Goal: Information Seeking & Learning: Learn about a topic

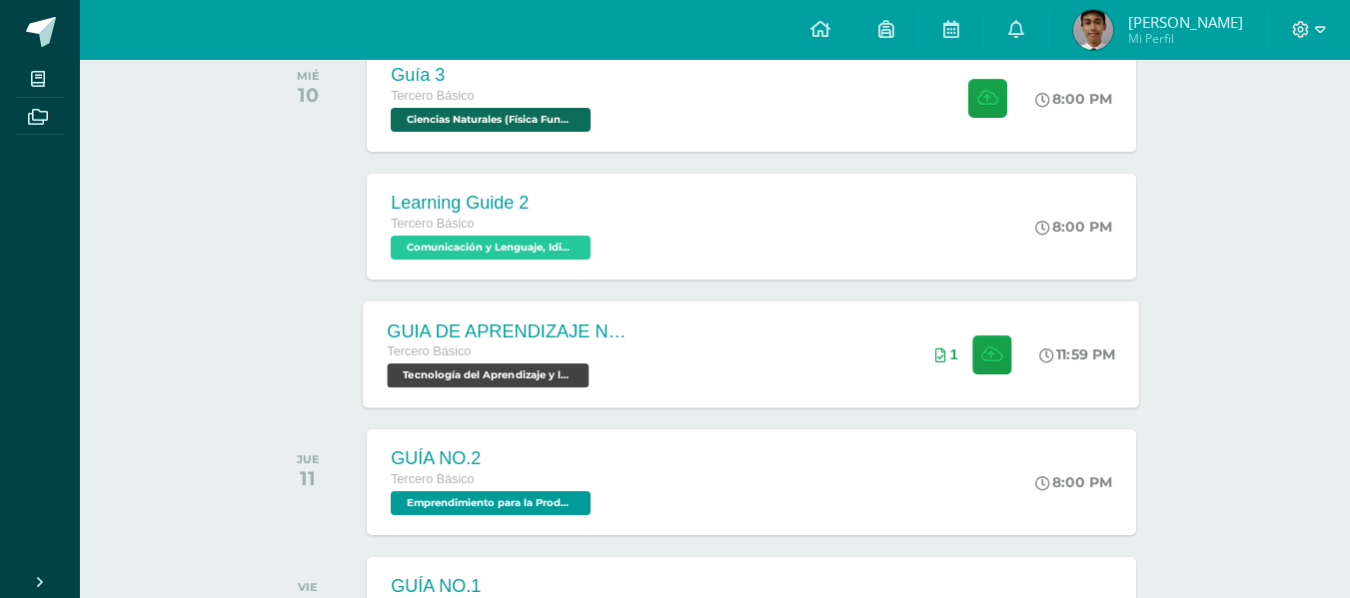
scroll to position [300, 0]
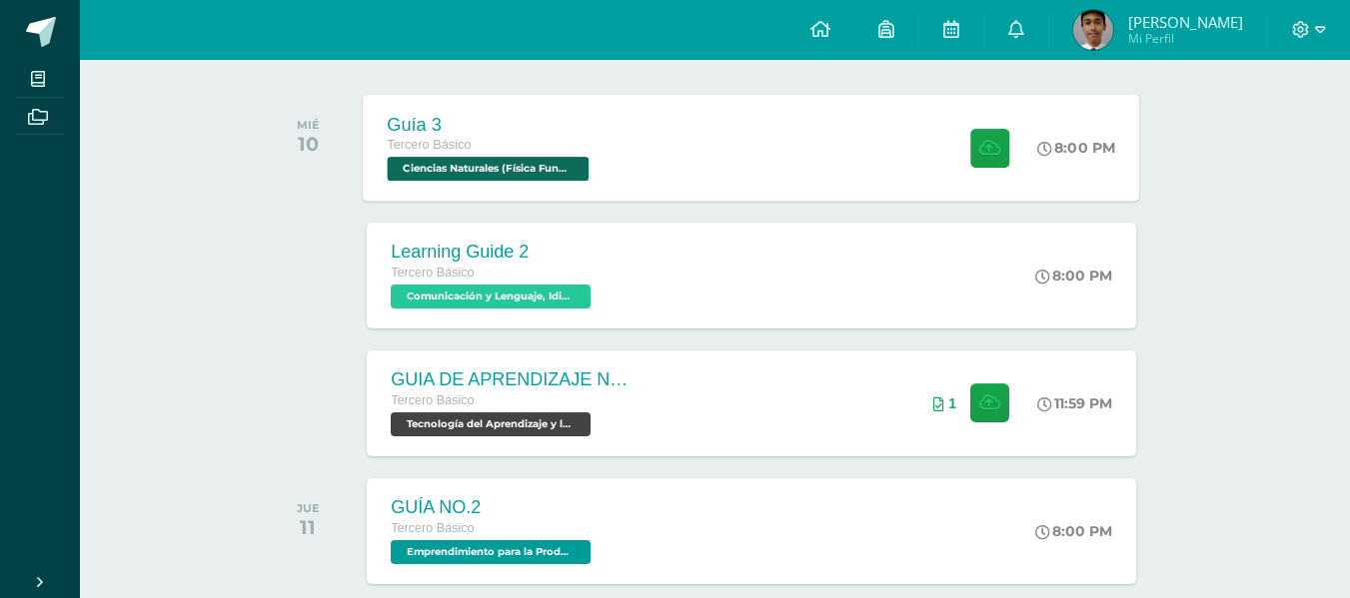
click at [650, 106] on div "Guía 3 Tercero Básico Ciencias Naturales (Física Fundamental) 'D' 8:00 PM Guía …" at bounding box center [752, 147] width 776 height 107
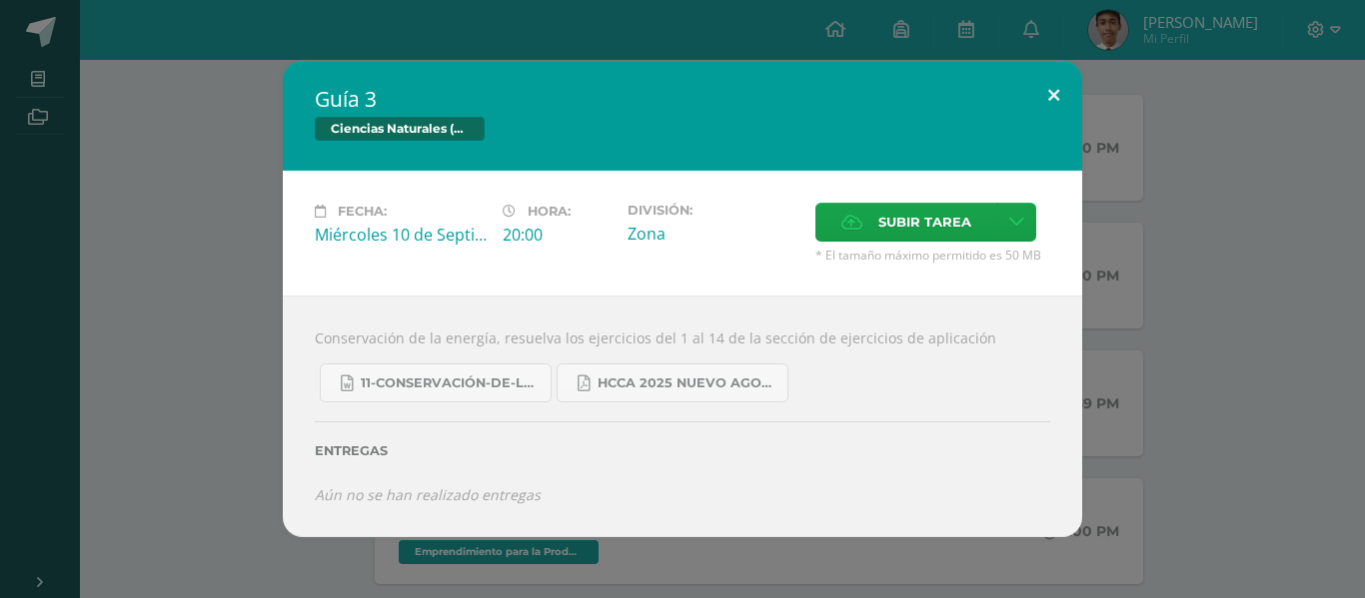
click at [1066, 95] on button at bounding box center [1053, 95] width 57 height 68
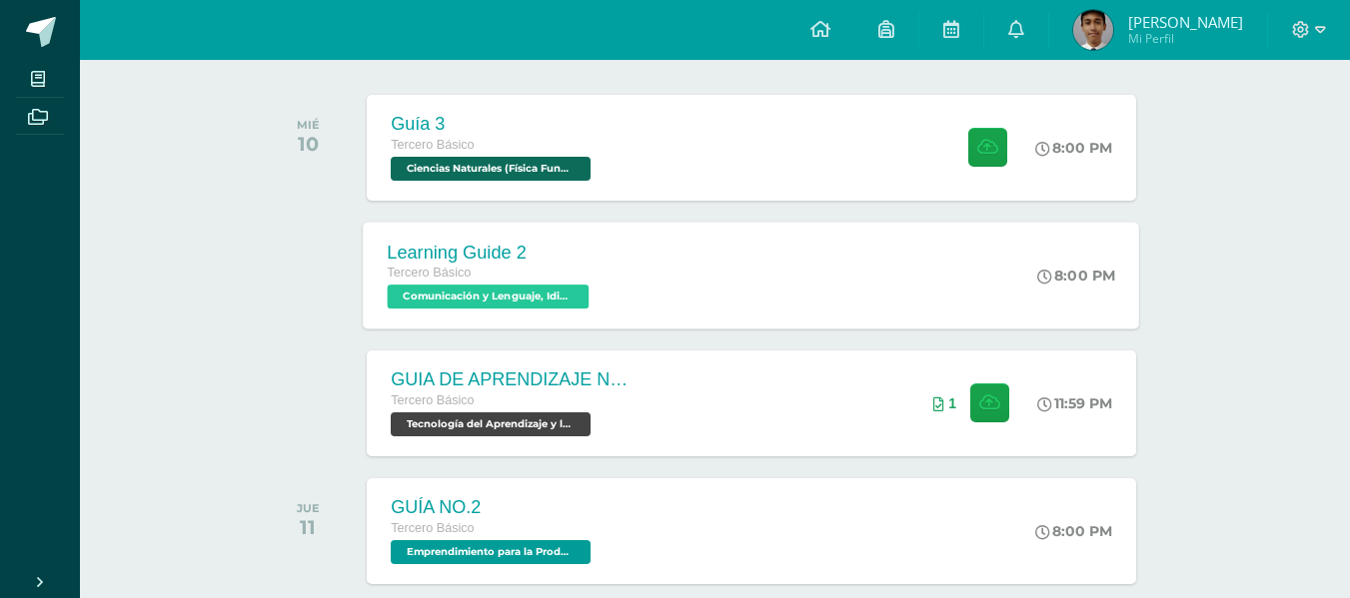
click at [631, 289] on div "Learning Guide 2 Tercero Básico Comunicación y Lenguaje, Idioma Extranjero Ingl…" at bounding box center [752, 275] width 776 height 107
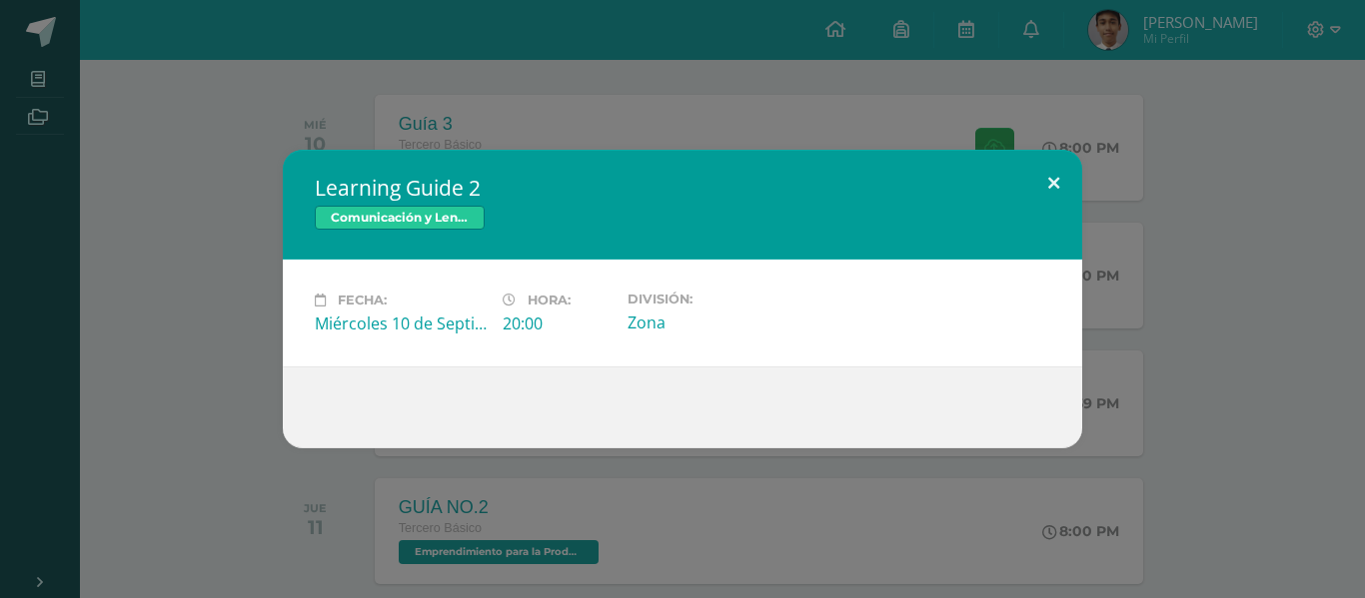
click at [1063, 197] on button at bounding box center [1053, 184] width 57 height 68
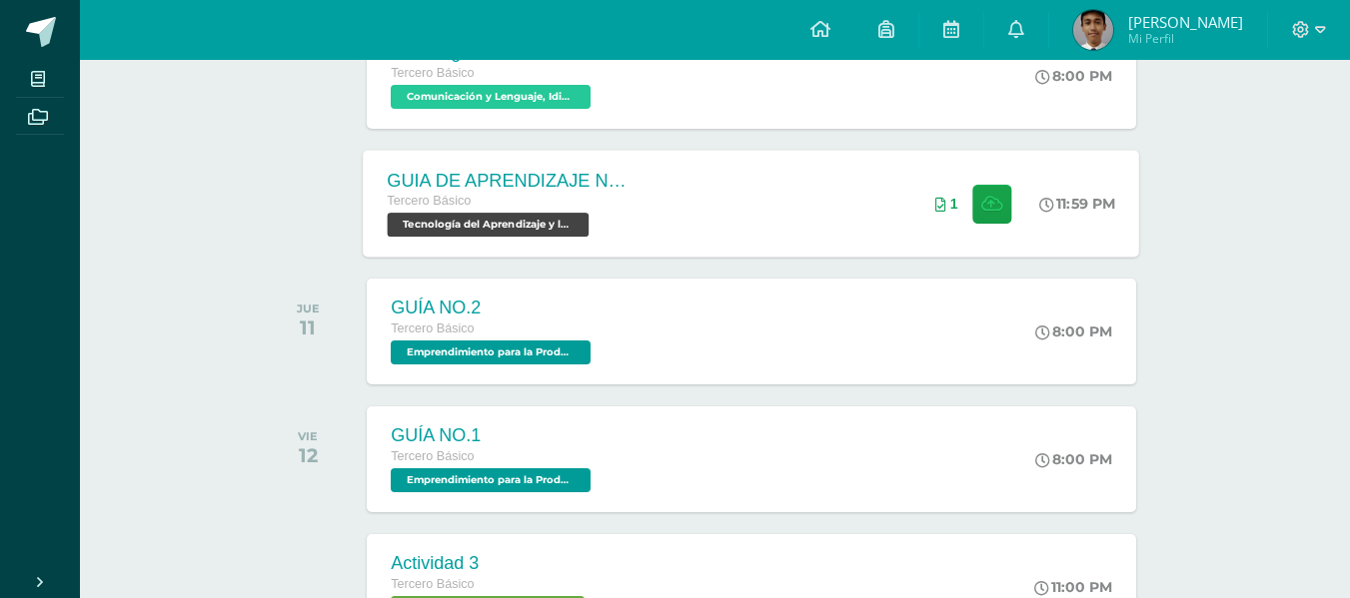
scroll to position [599, 0]
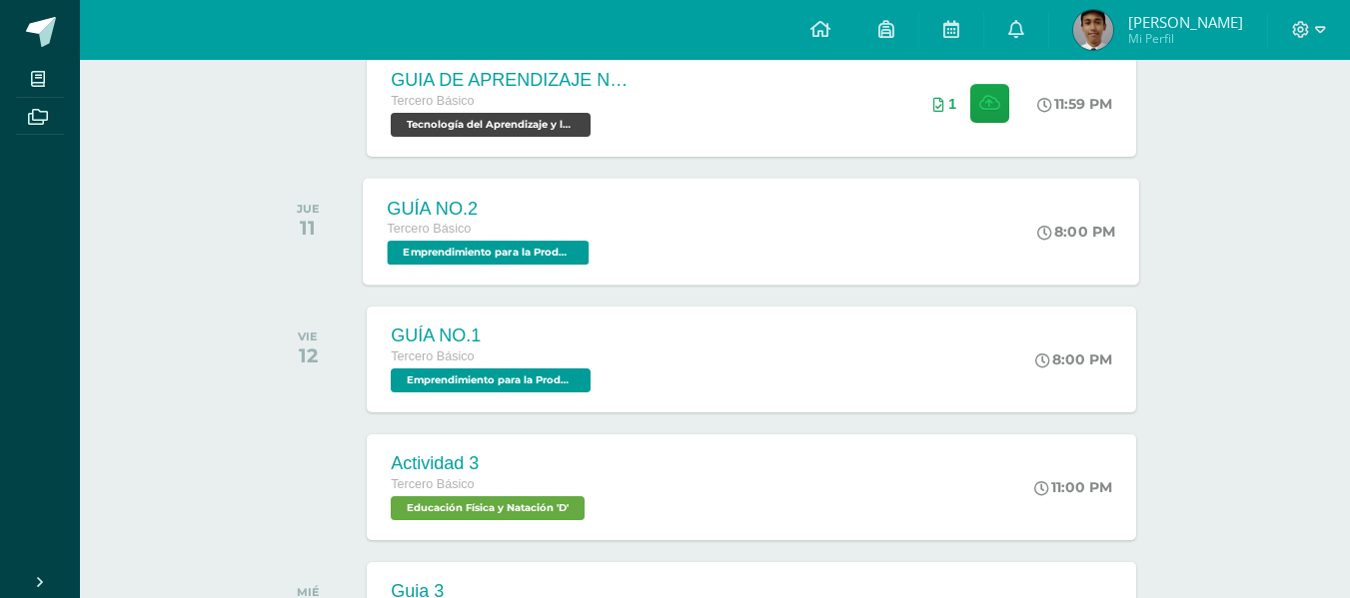
click at [572, 225] on div "Tercero Básico" at bounding box center [491, 230] width 207 height 22
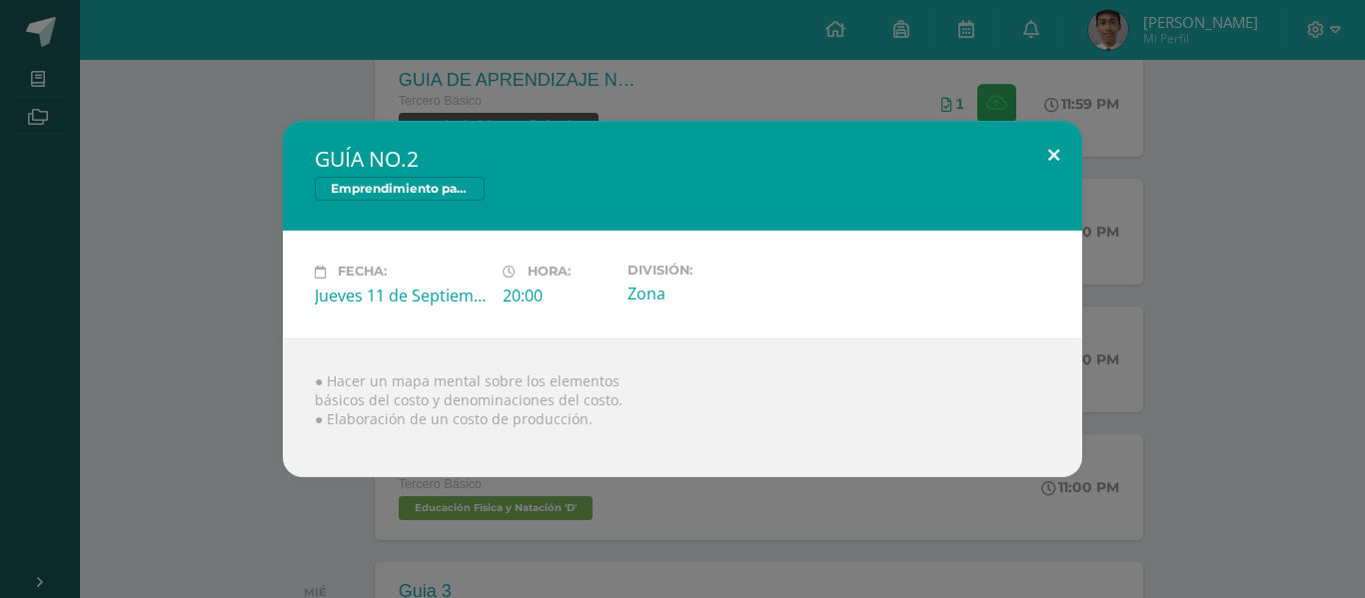
click at [1044, 168] on button at bounding box center [1053, 155] width 57 height 68
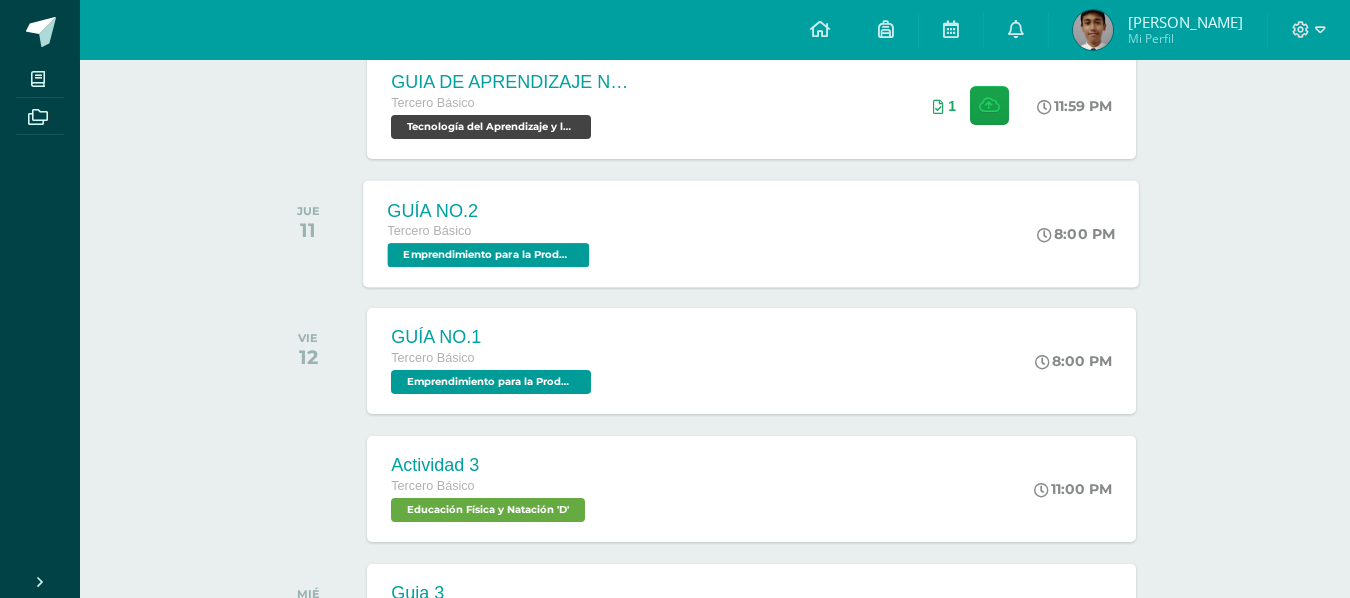
scroll to position [500, 0]
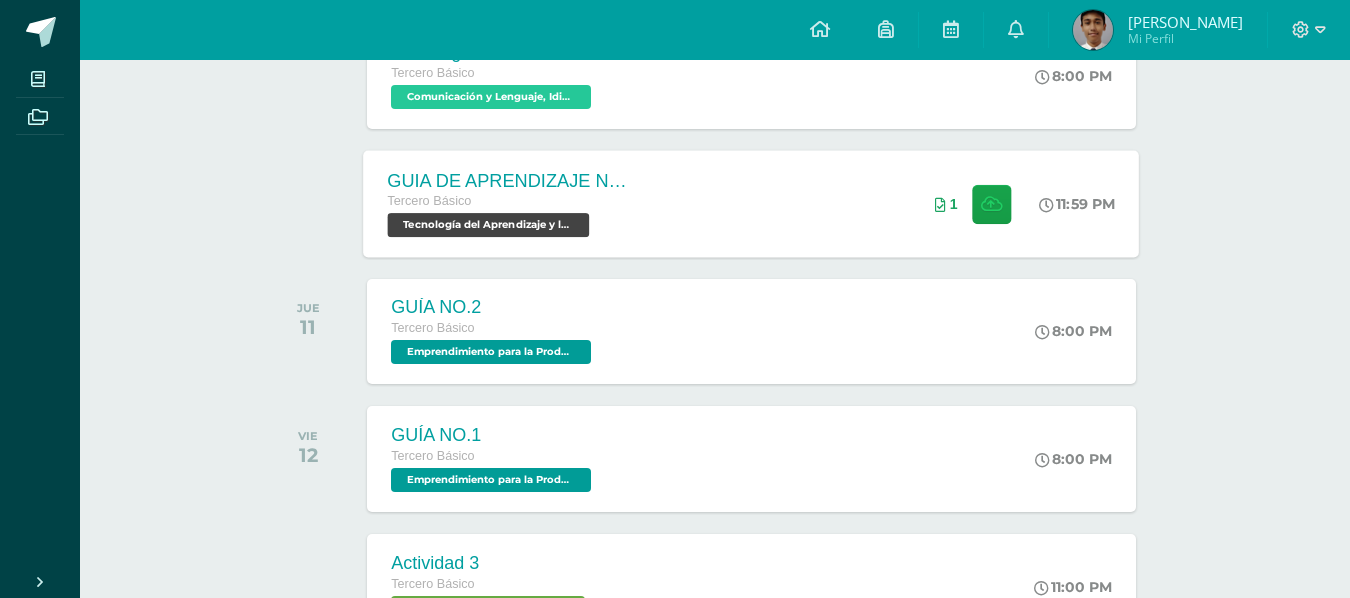
click at [658, 218] on div "GUIA DE APRENDIZAJE NO 3 / VIDEO Tercero Básico Tecnología del Aprendizaje y la…" at bounding box center [752, 203] width 776 height 107
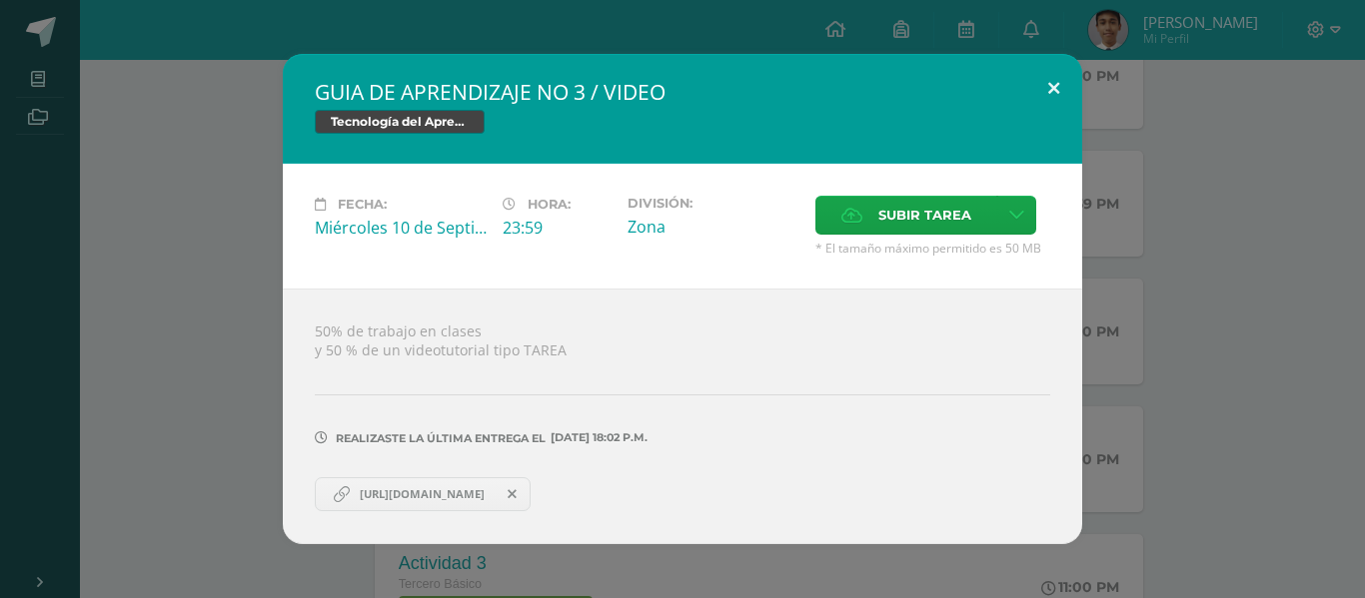
click at [1044, 97] on button at bounding box center [1053, 88] width 57 height 68
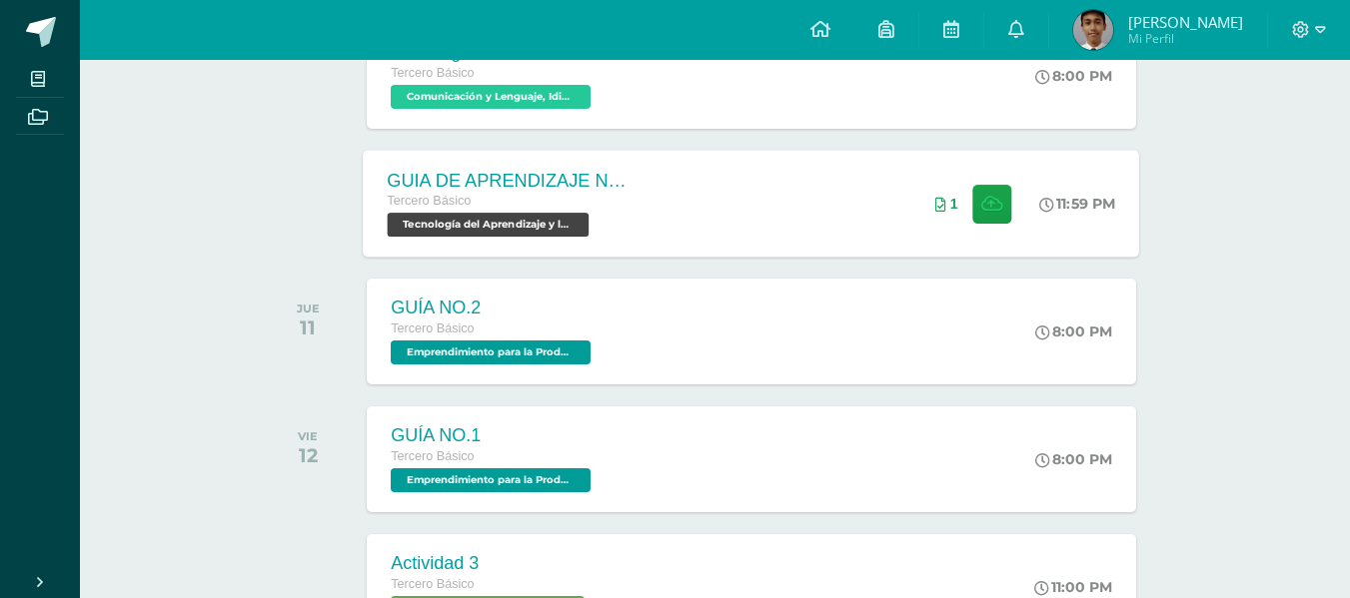
scroll to position [300, 0]
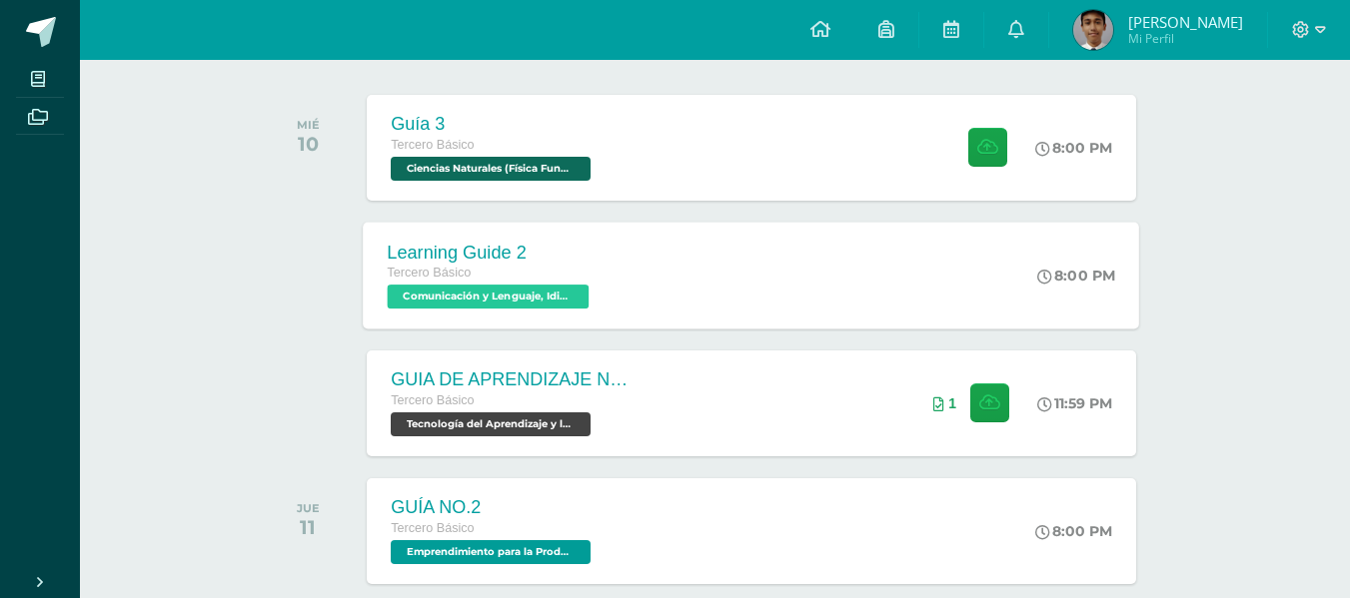
click at [513, 264] on div "Tercero Básico" at bounding box center [491, 274] width 207 height 22
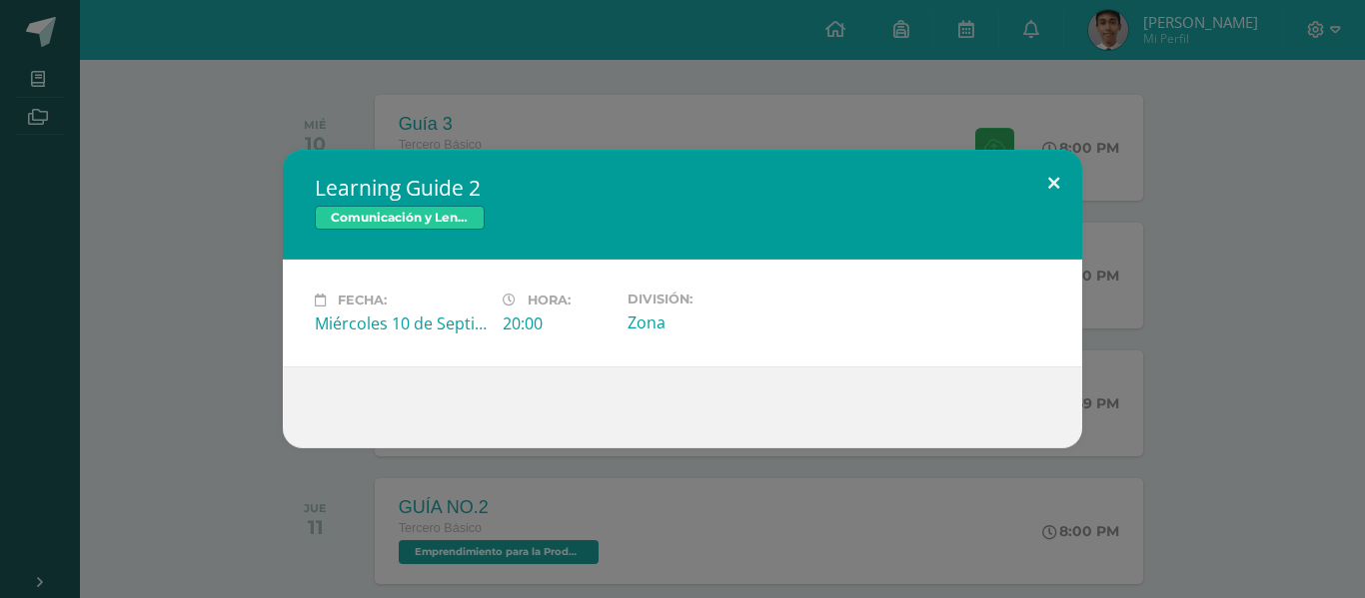
click at [1056, 183] on button at bounding box center [1053, 184] width 57 height 68
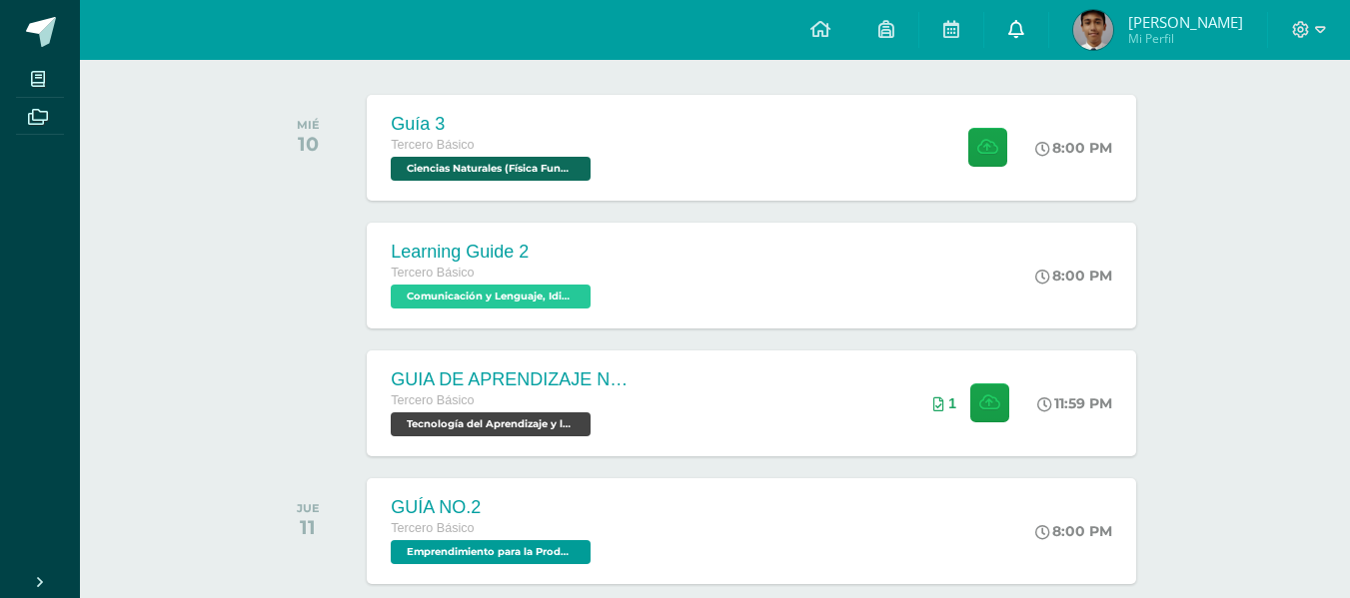
click at [1024, 27] on icon at bounding box center [1016, 29] width 16 height 18
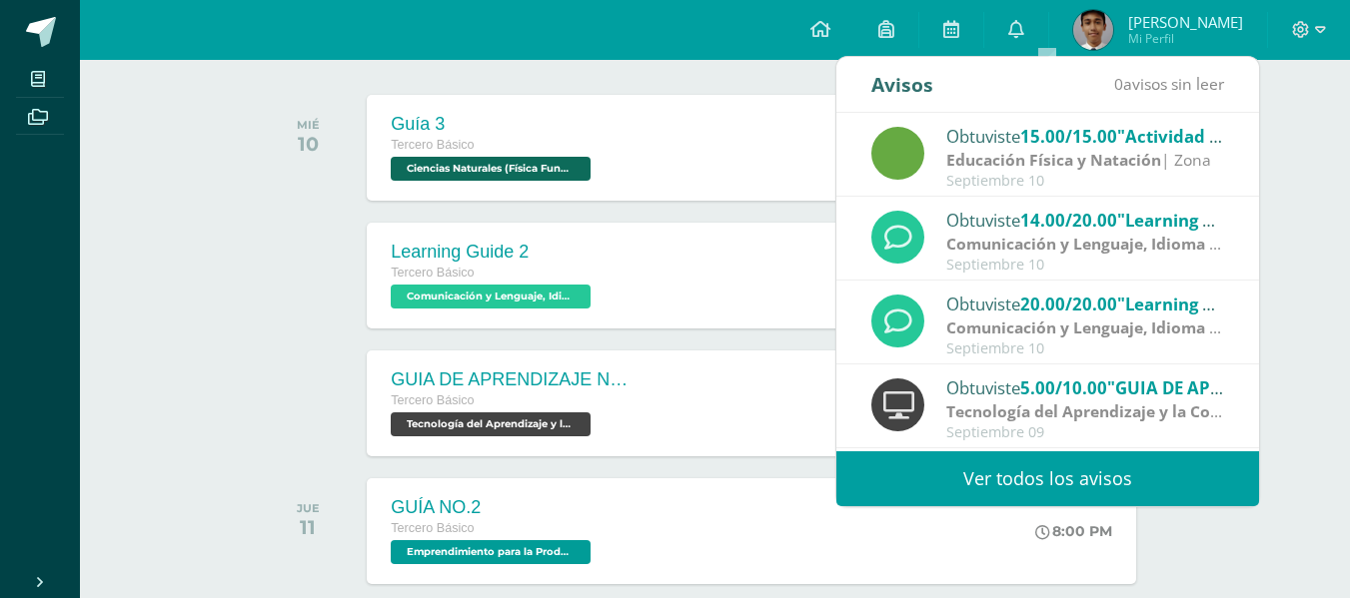
click at [1069, 486] on link "Ver todos los avisos" at bounding box center [1047, 479] width 423 height 55
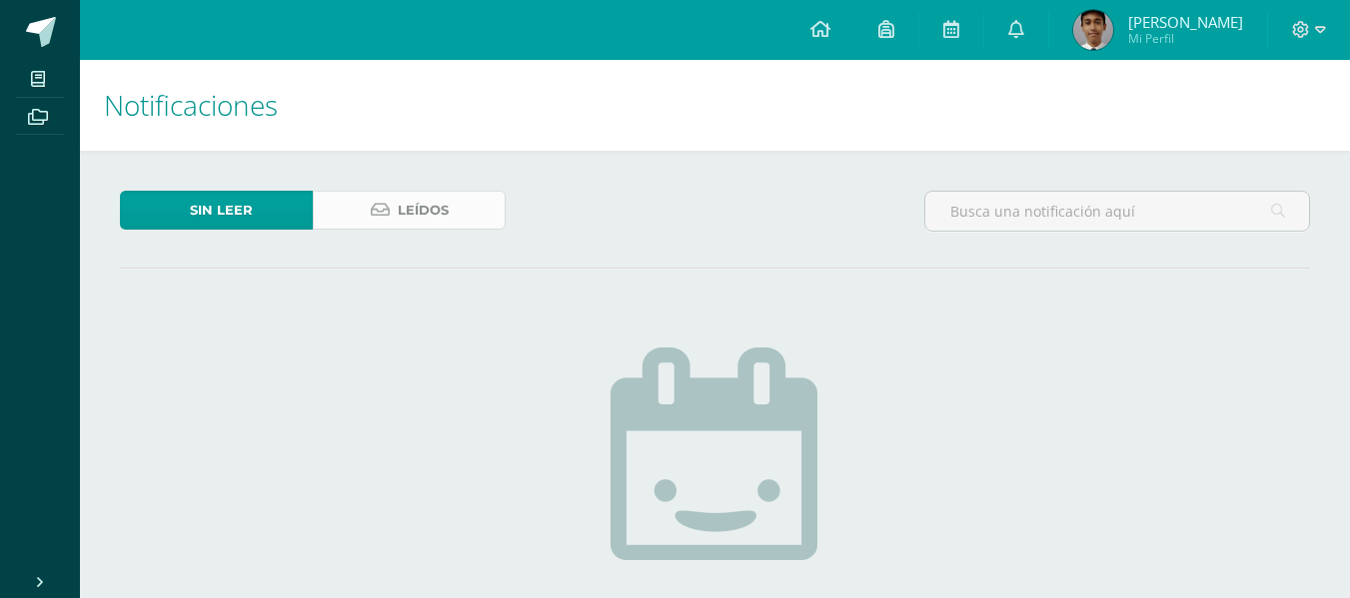
click at [461, 199] on link "Leídos" at bounding box center [409, 210] width 193 height 39
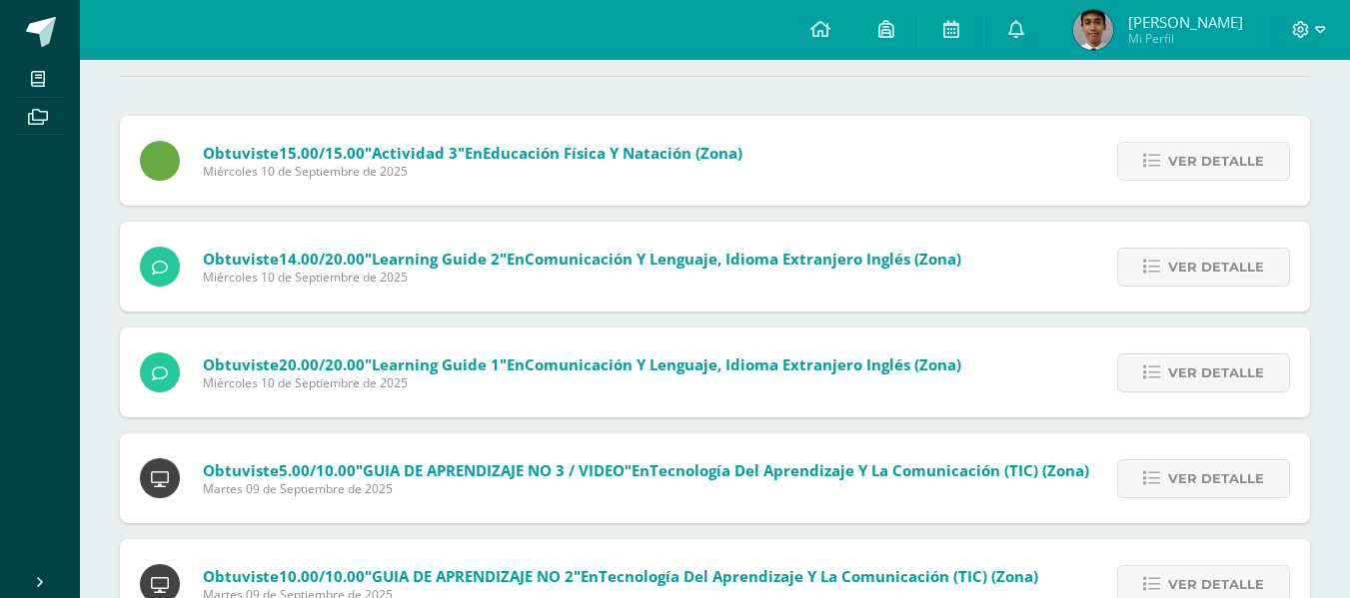
scroll to position [200, 0]
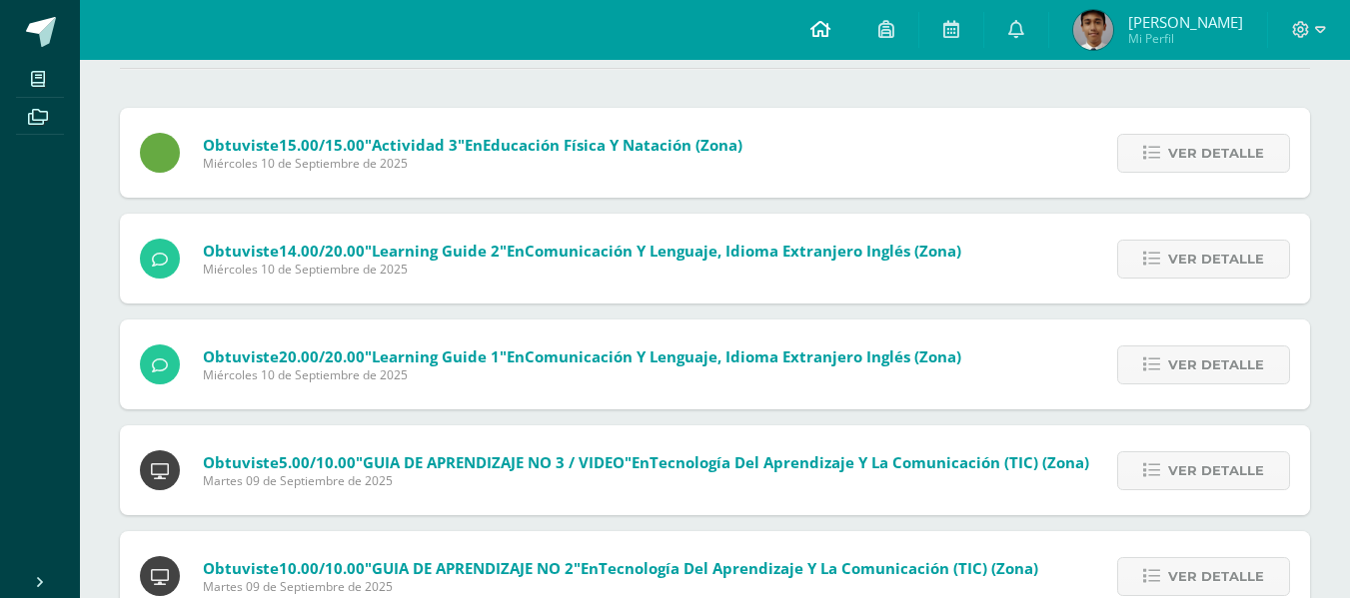
click at [830, 34] on icon at bounding box center [820, 29] width 20 height 18
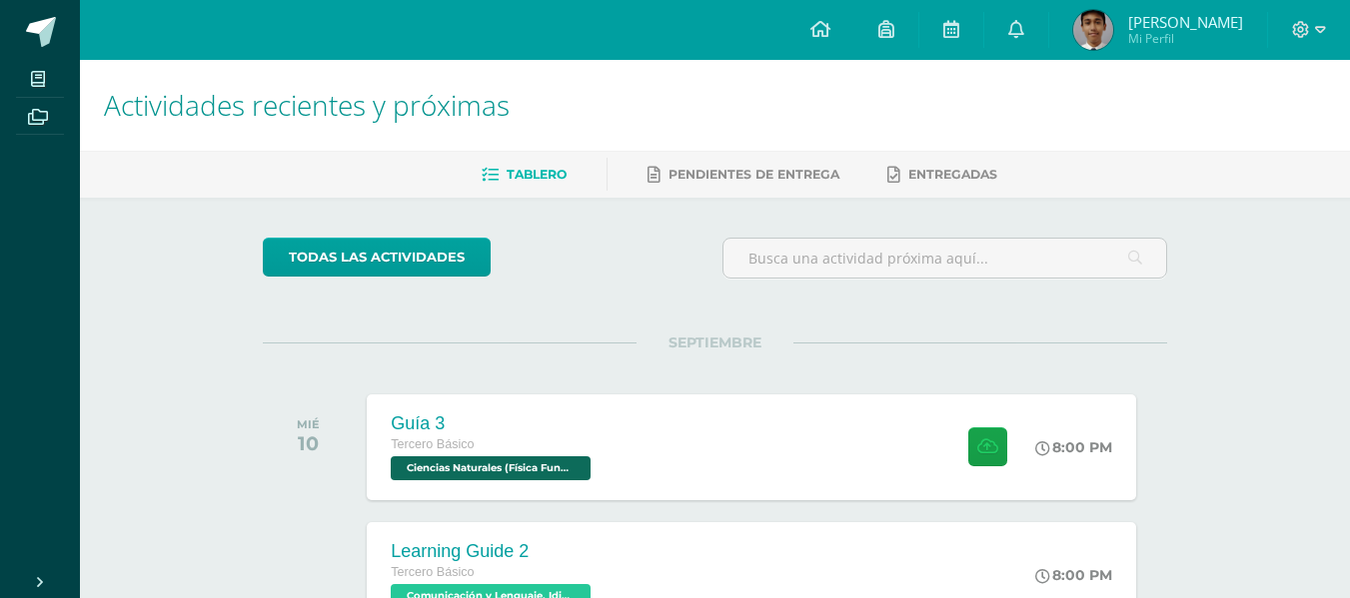
click at [1202, 154] on div "Tablero Pendientes de entrega Entregadas" at bounding box center [739, 174] width 1318 height 47
